Goal: Find specific page/section: Find specific page/section

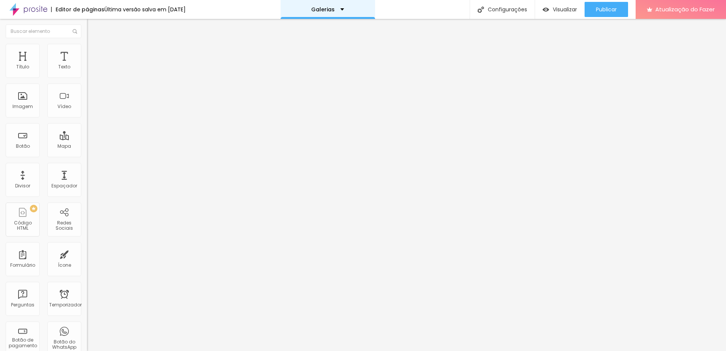
click at [335, 7] on font "Galerias" at bounding box center [322, 10] width 23 height 8
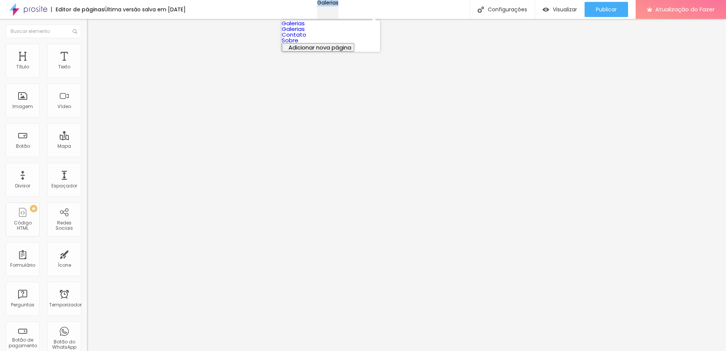
click at [337, 6] on font "Galerias" at bounding box center [327, 3] width 21 height 8
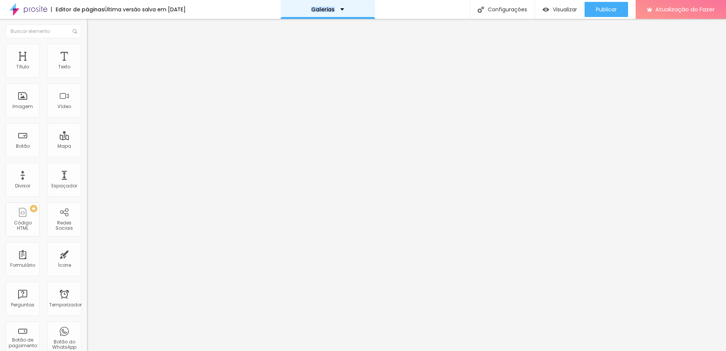
click at [349, 6] on div "Galerias" at bounding box center [328, 9] width 95 height 19
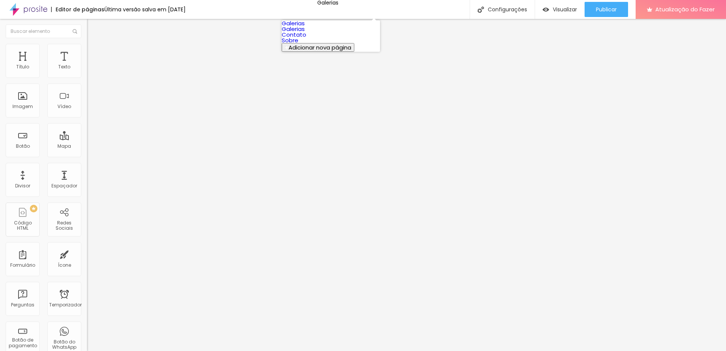
click at [305, 33] on link "Galerias" at bounding box center [293, 29] width 23 height 8
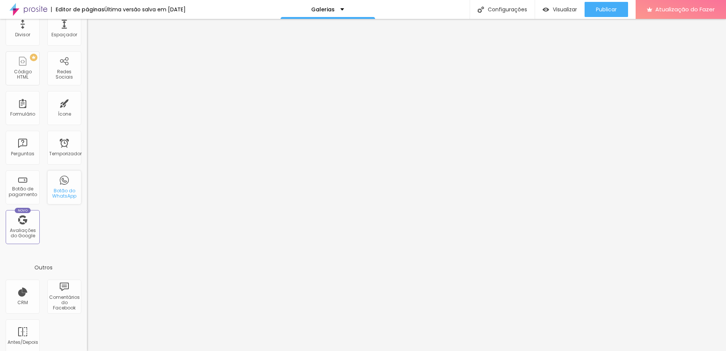
scroll to position [159, 0]
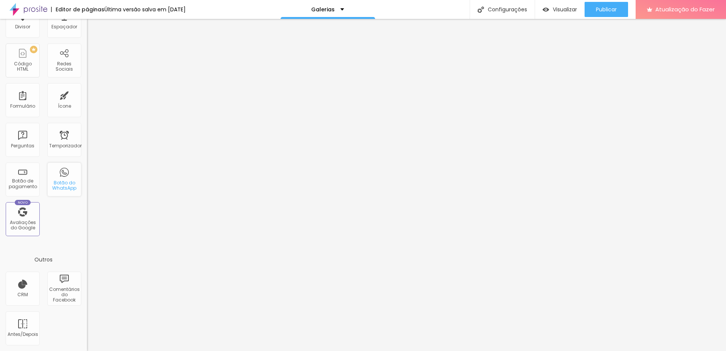
click at [67, 193] on div "Botão do WhatsApp" at bounding box center [64, 180] width 34 height 34
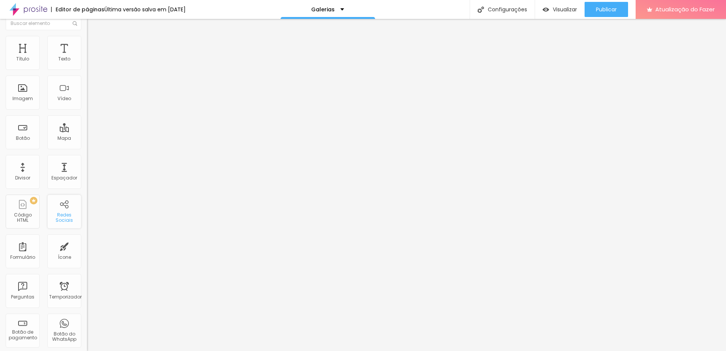
scroll to position [0, 0]
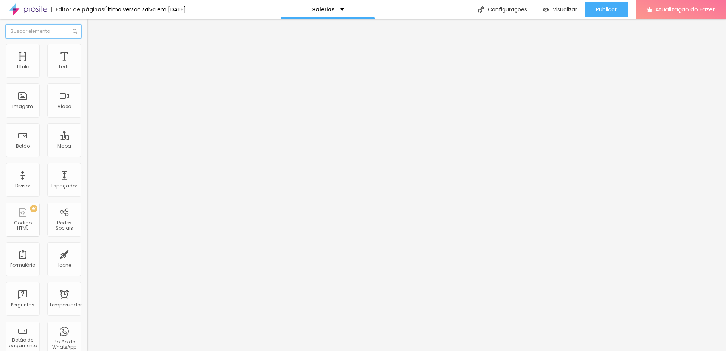
click at [48, 36] on input "text" at bounding box center [44, 32] width 76 height 14
click at [551, 10] on div "Visualizar" at bounding box center [560, 9] width 34 height 6
